Goal: Task Accomplishment & Management: Manage account settings

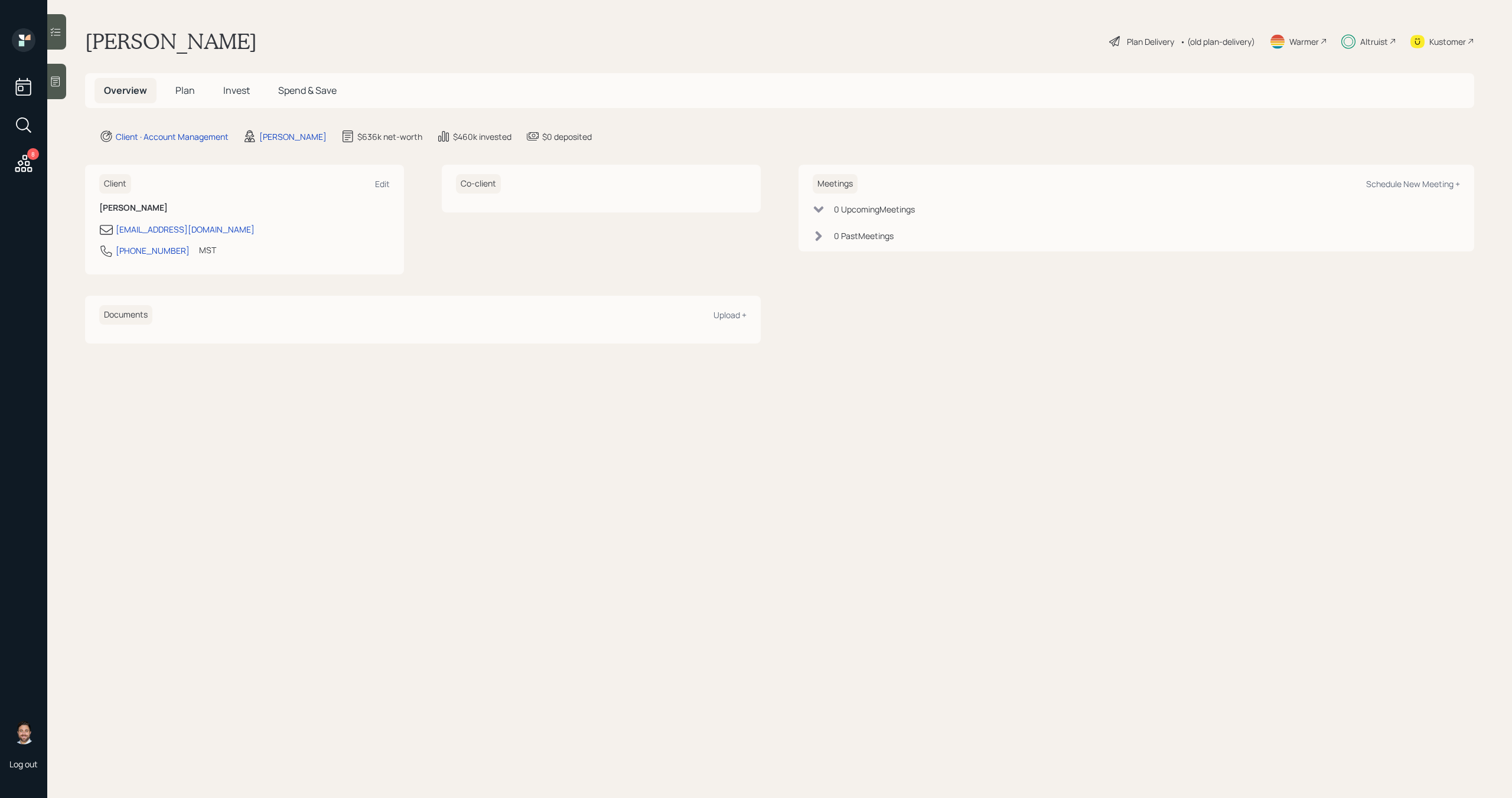
click at [190, 91] on span "Plan" at bounding box center [185, 90] width 19 height 13
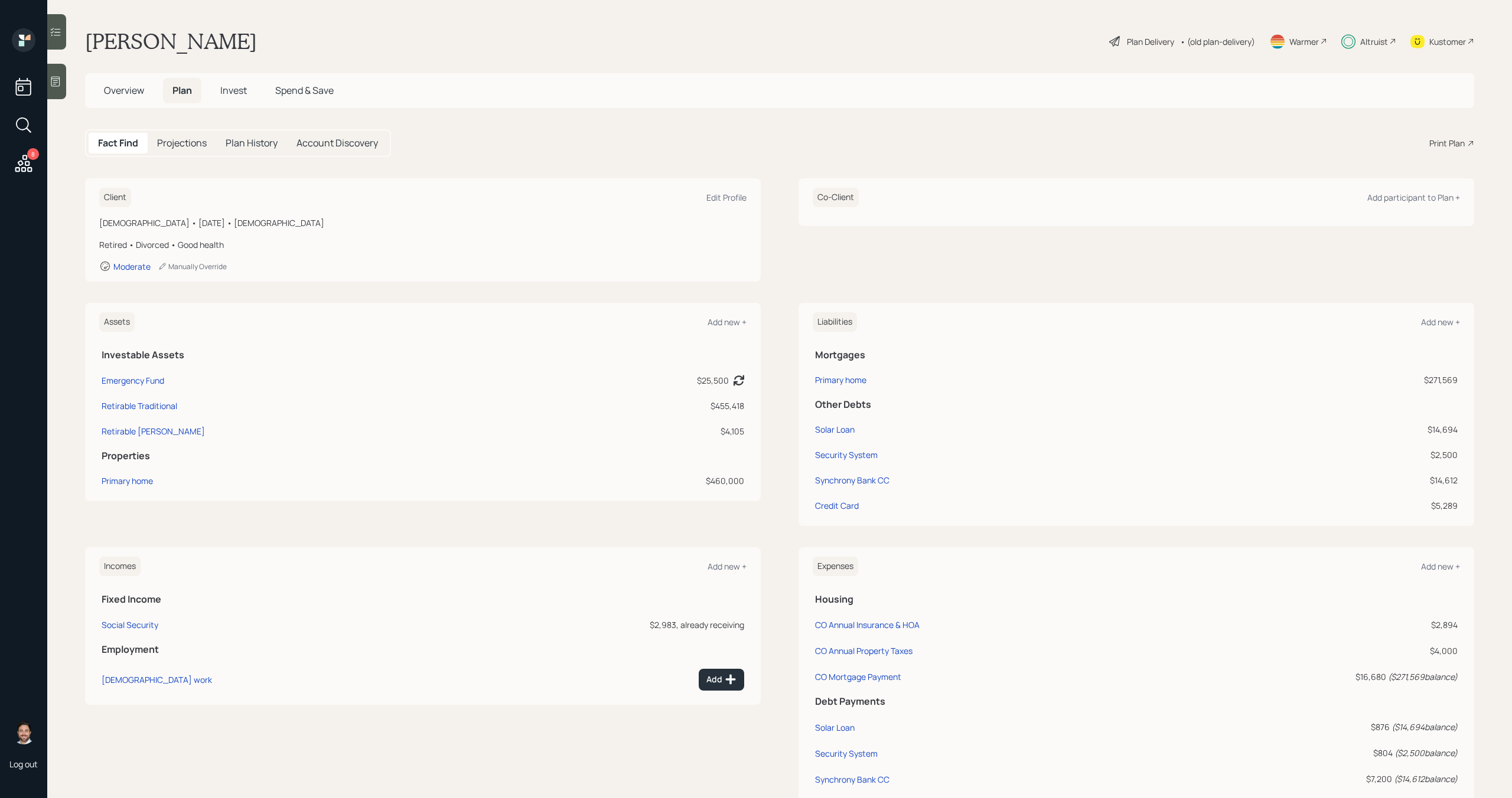
click at [119, 91] on span "Overview" at bounding box center [124, 90] width 40 height 13
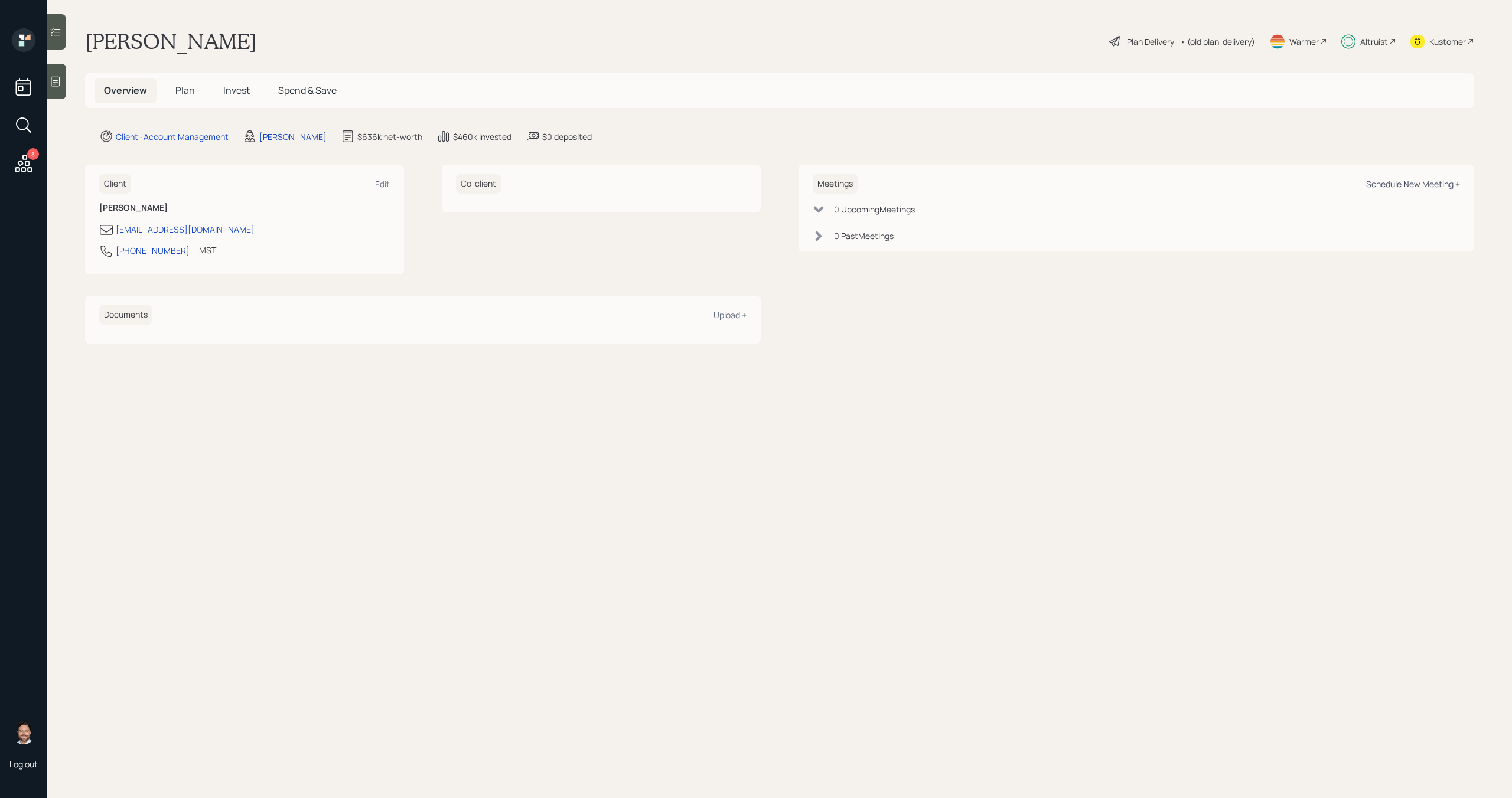
click at [1406, 185] on div "Schedule New Meeting +" at bounding box center [1413, 183] width 94 height 11
select select "bffa7908-1b2a-4c79-9bb6-f0ec9aed22d3"
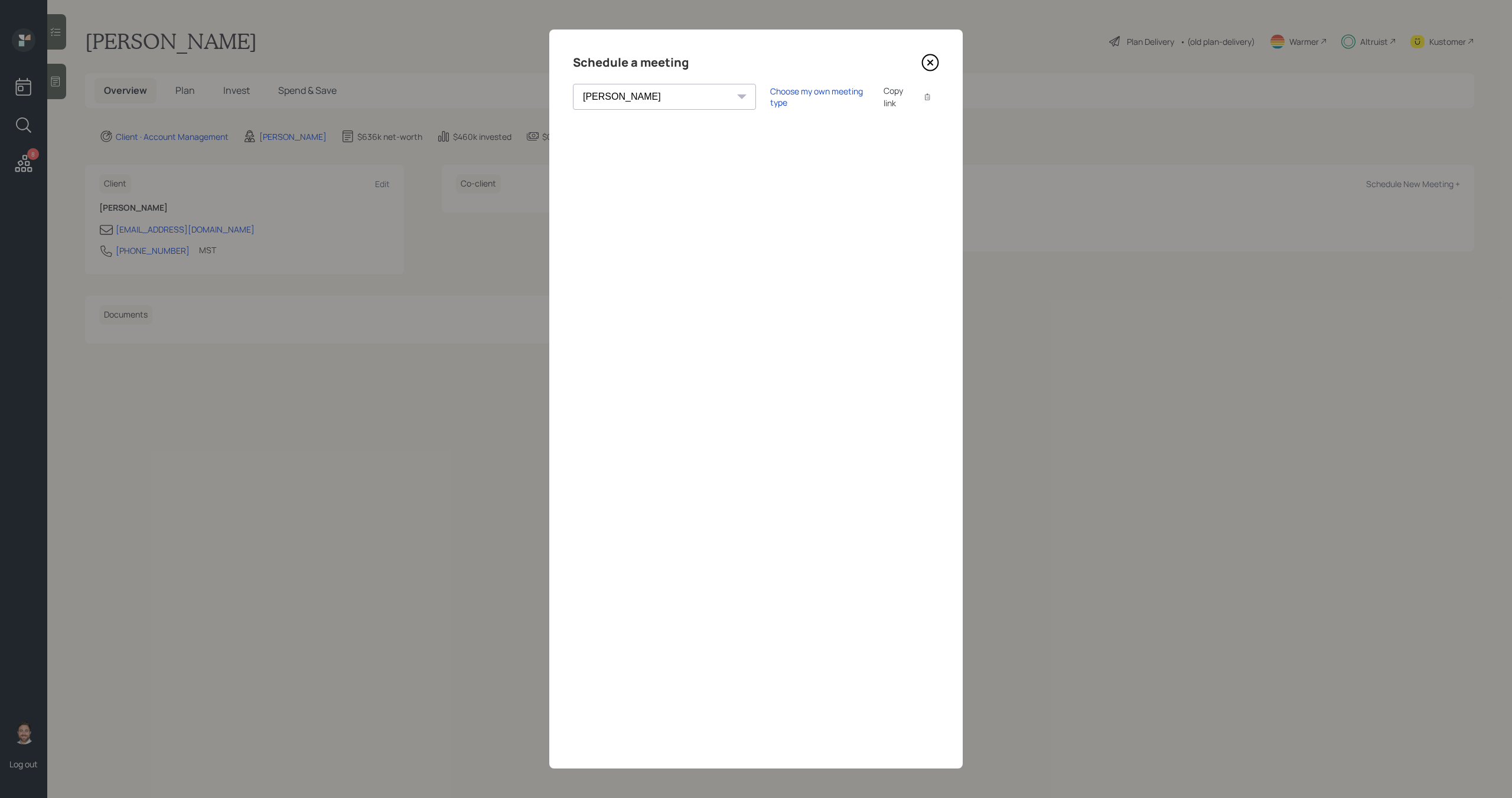
click at [925, 60] on icon at bounding box center [930, 63] width 17 height 17
